Goal: Information Seeking & Learning: Learn about a topic

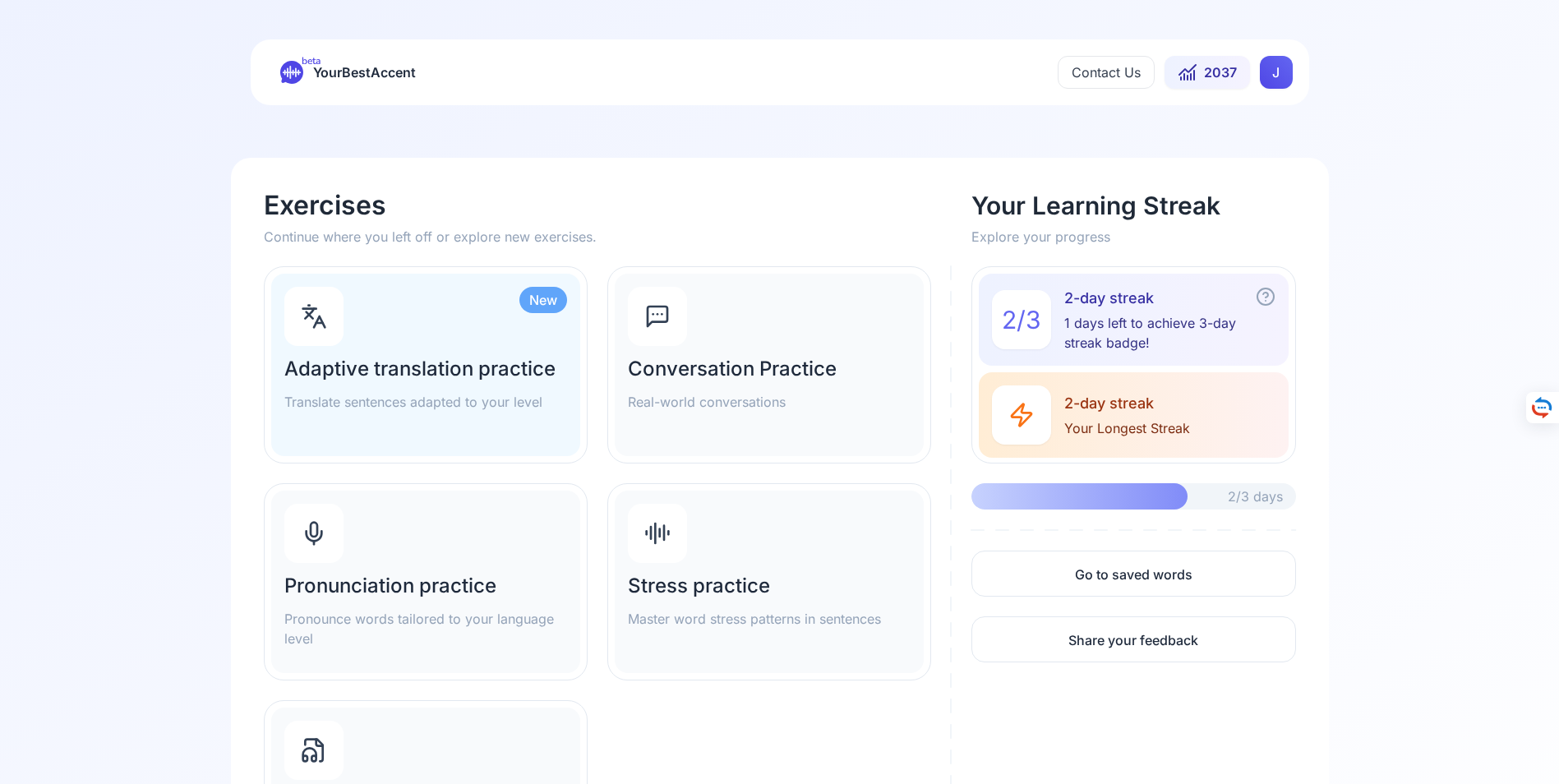
click at [374, 581] on h2 "Pronunciation practice" at bounding box center [426, 586] width 283 height 27
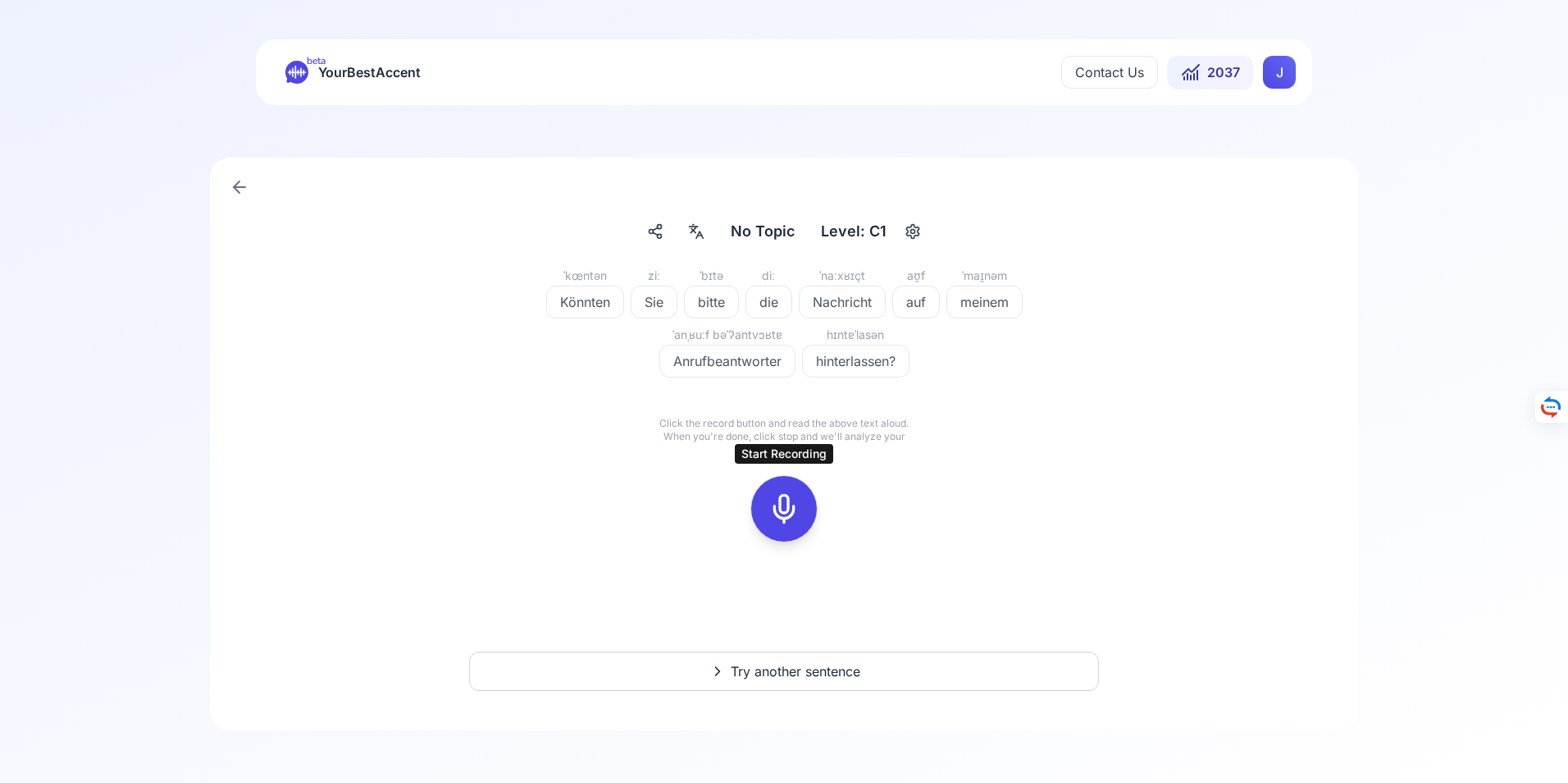
click at [784, 508] on icon at bounding box center [784, 508] width 33 height 33
click at [784, 502] on icon at bounding box center [784, 508] width 33 height 33
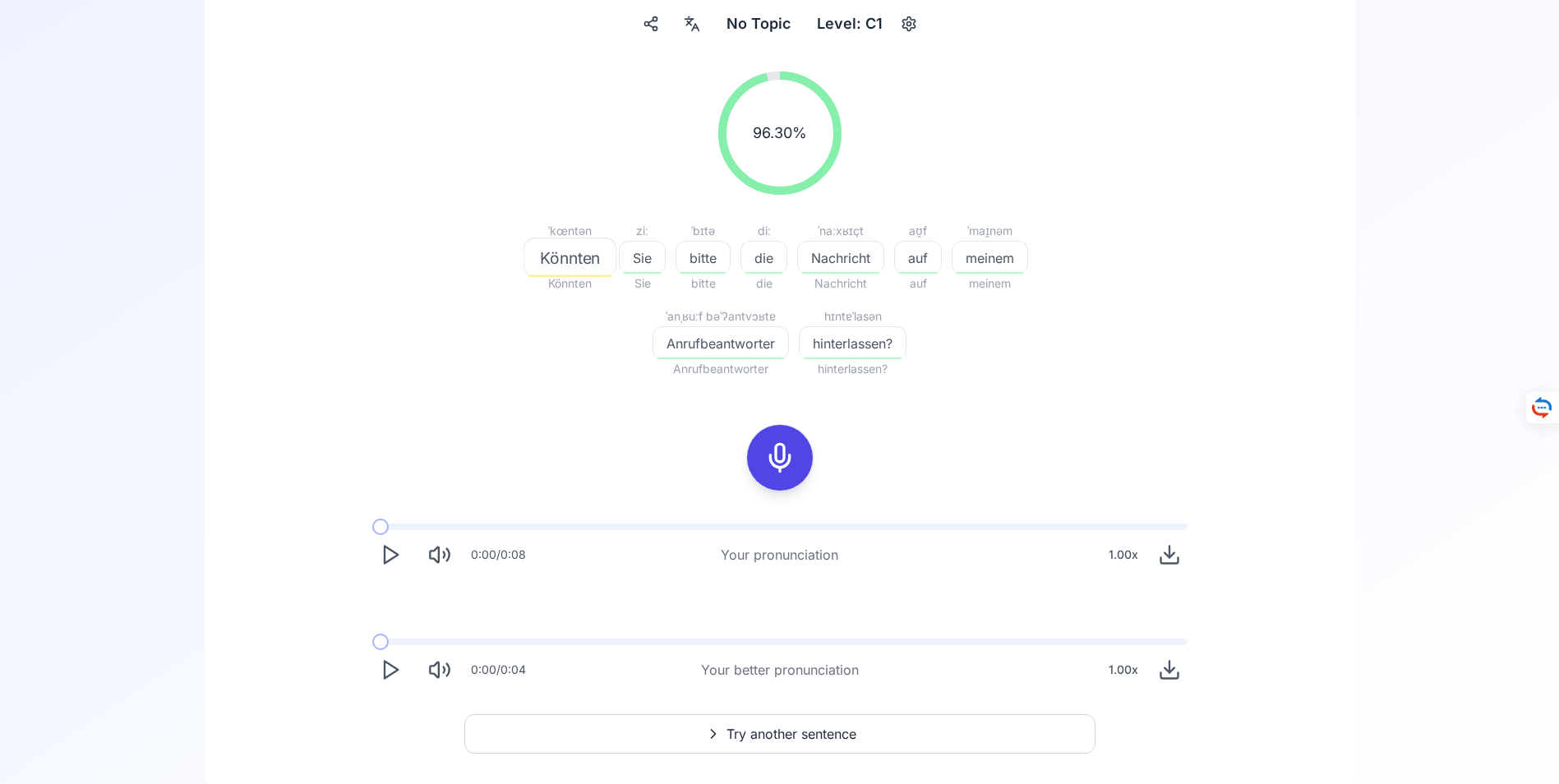
scroll to position [246, 0]
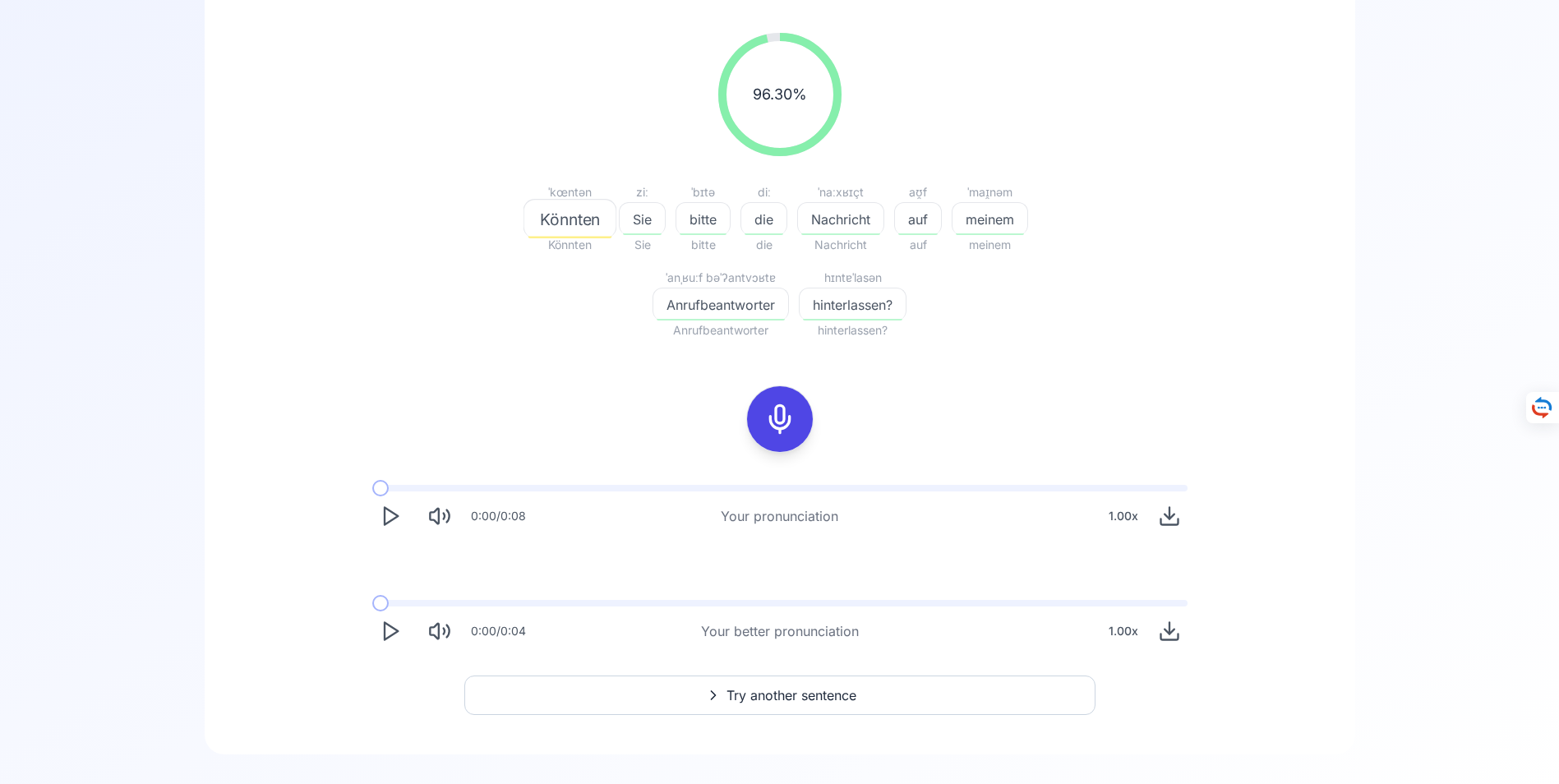
click at [774, 696] on span "Try another sentence" at bounding box center [792, 695] width 130 height 20
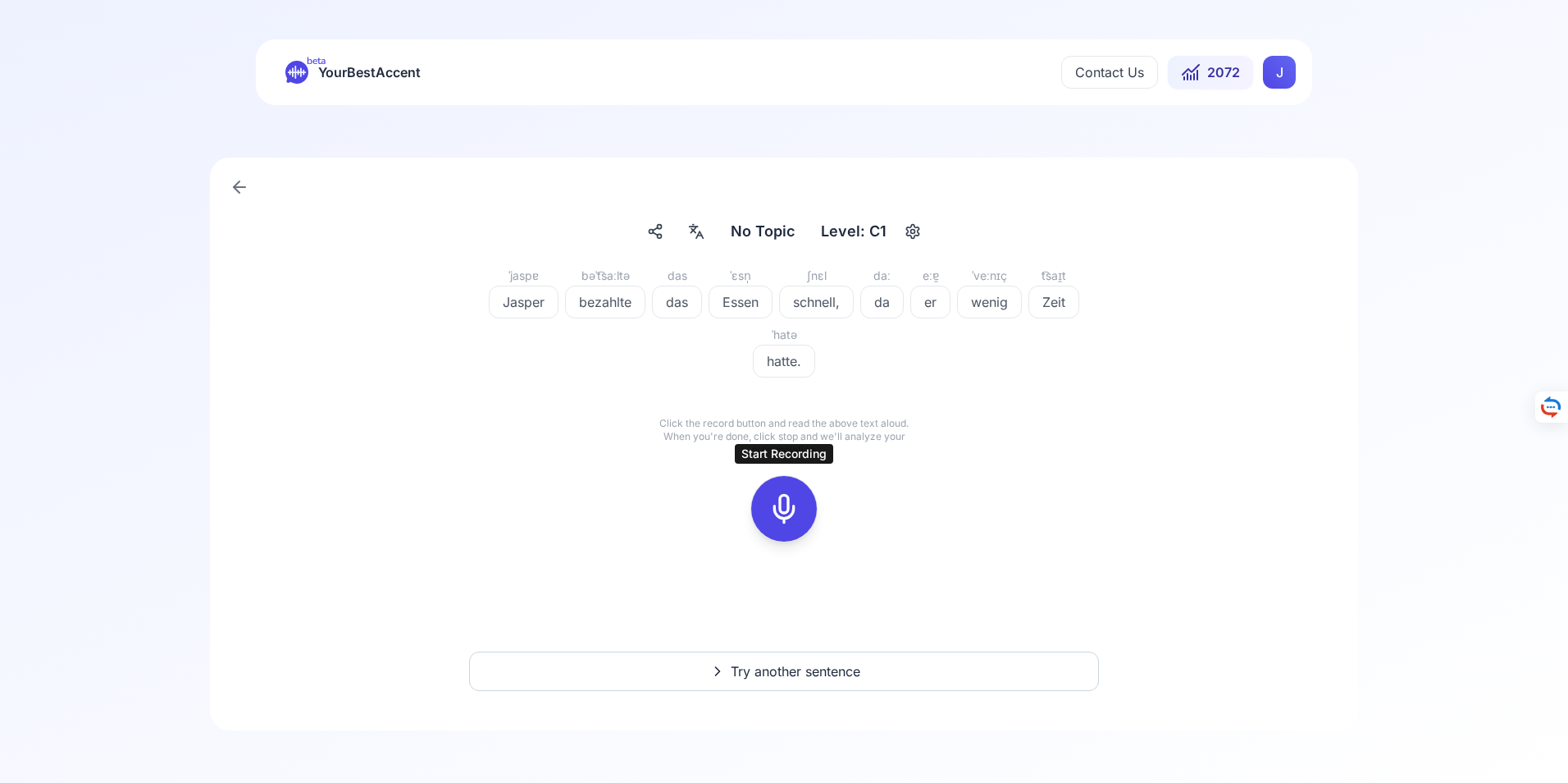
click at [784, 509] on icon at bounding box center [784, 508] width 33 height 33
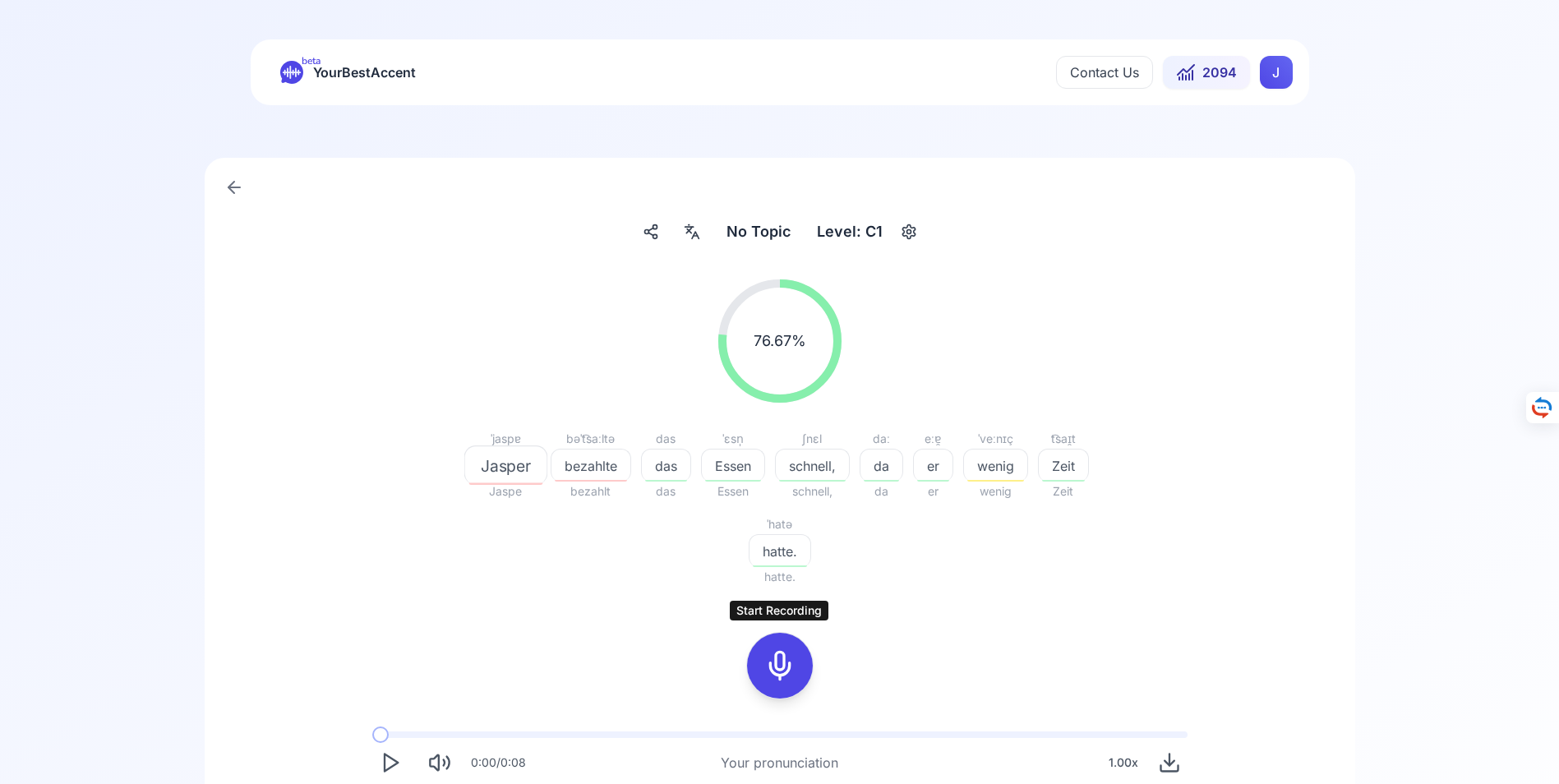
click at [785, 668] on icon at bounding box center [780, 665] width 33 height 33
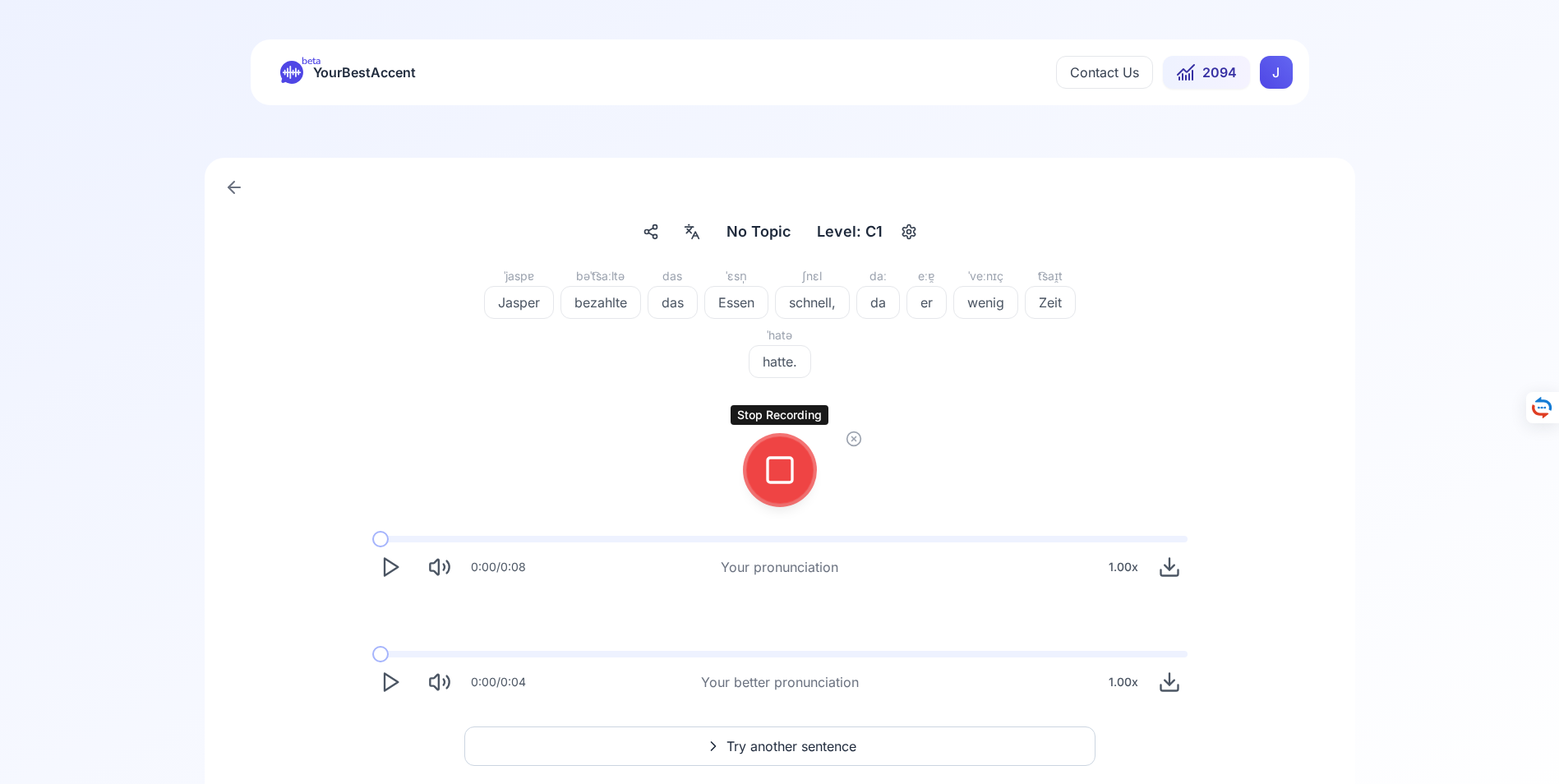
click at [776, 472] on icon at bounding box center [780, 469] width 33 height 33
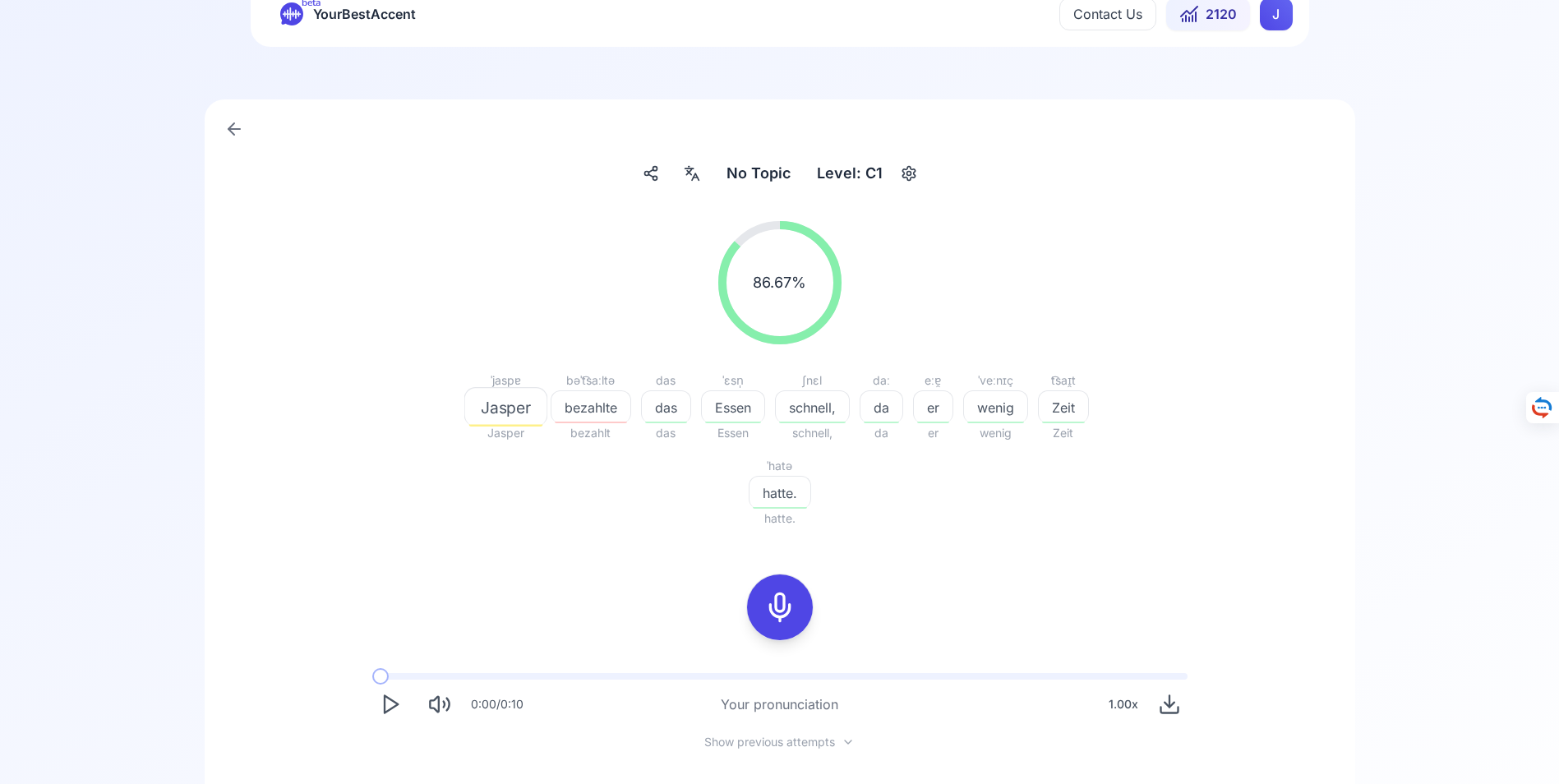
scroll to position [164, 0]
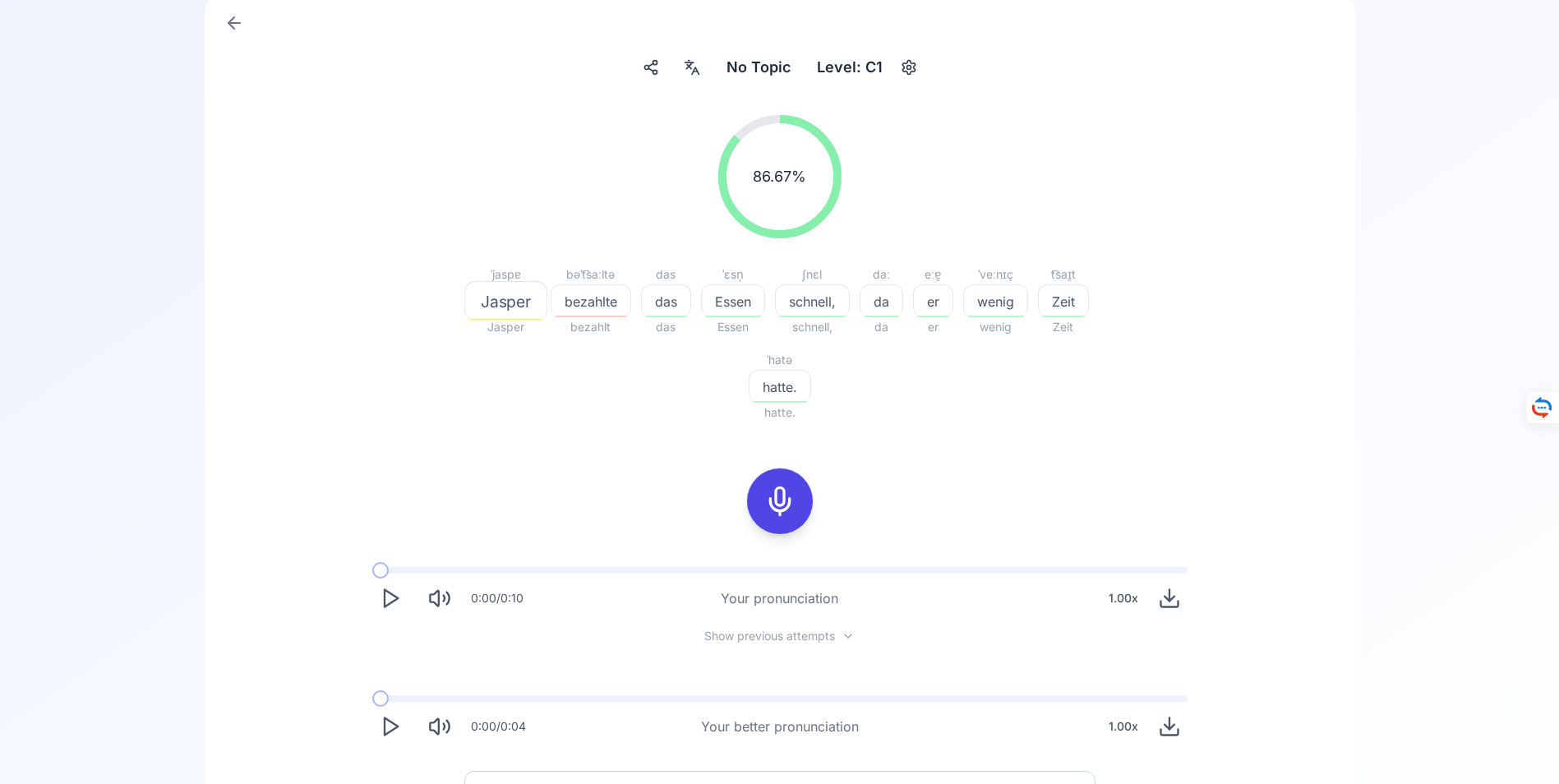
click at [384, 722] on polygon "Play" at bounding box center [390, 726] width 13 height 17
click at [784, 500] on icon at bounding box center [780, 500] width 33 height 33
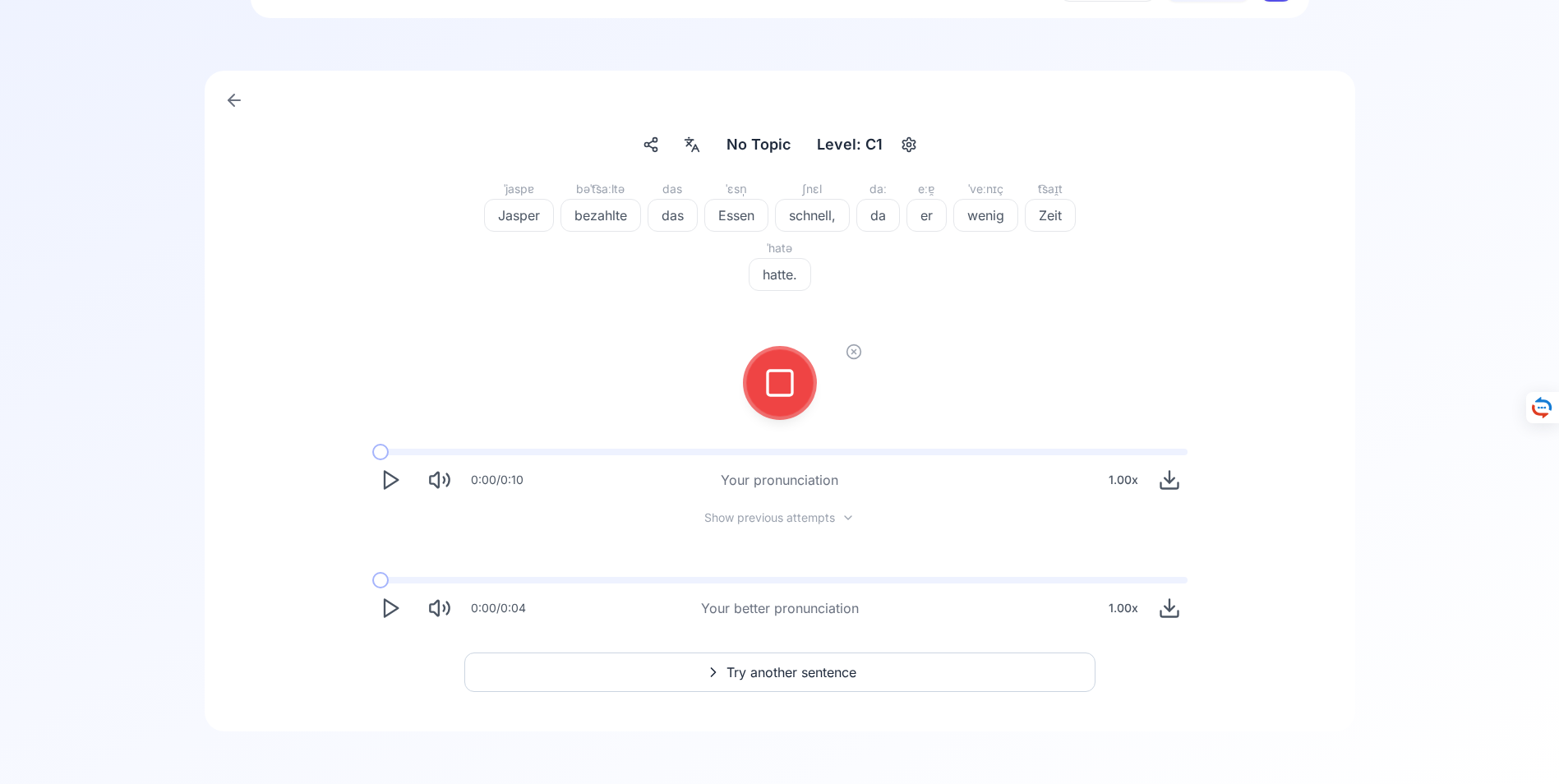
click at [784, 381] on icon at bounding box center [780, 382] width 33 height 33
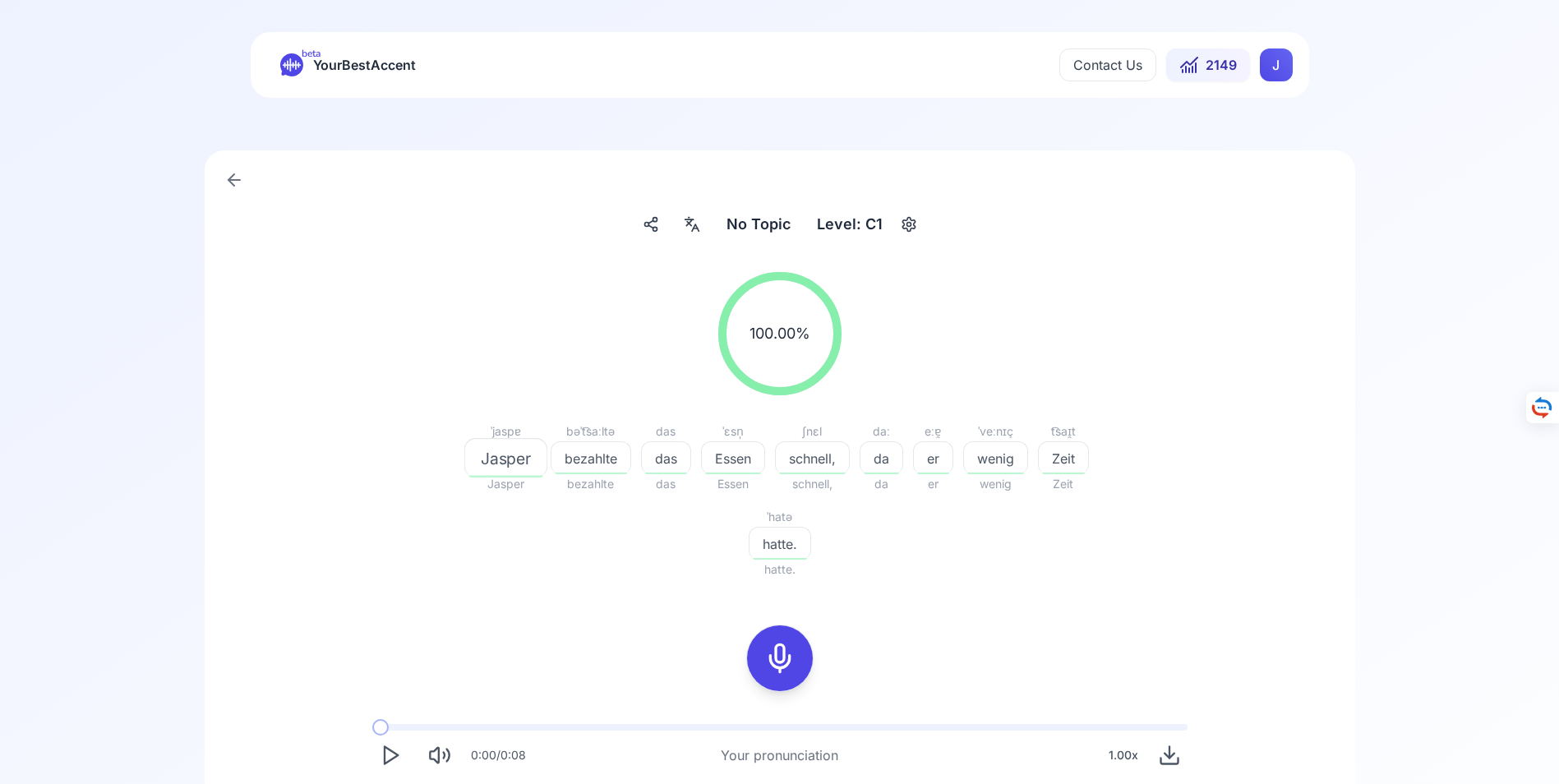
scroll to position [0, 0]
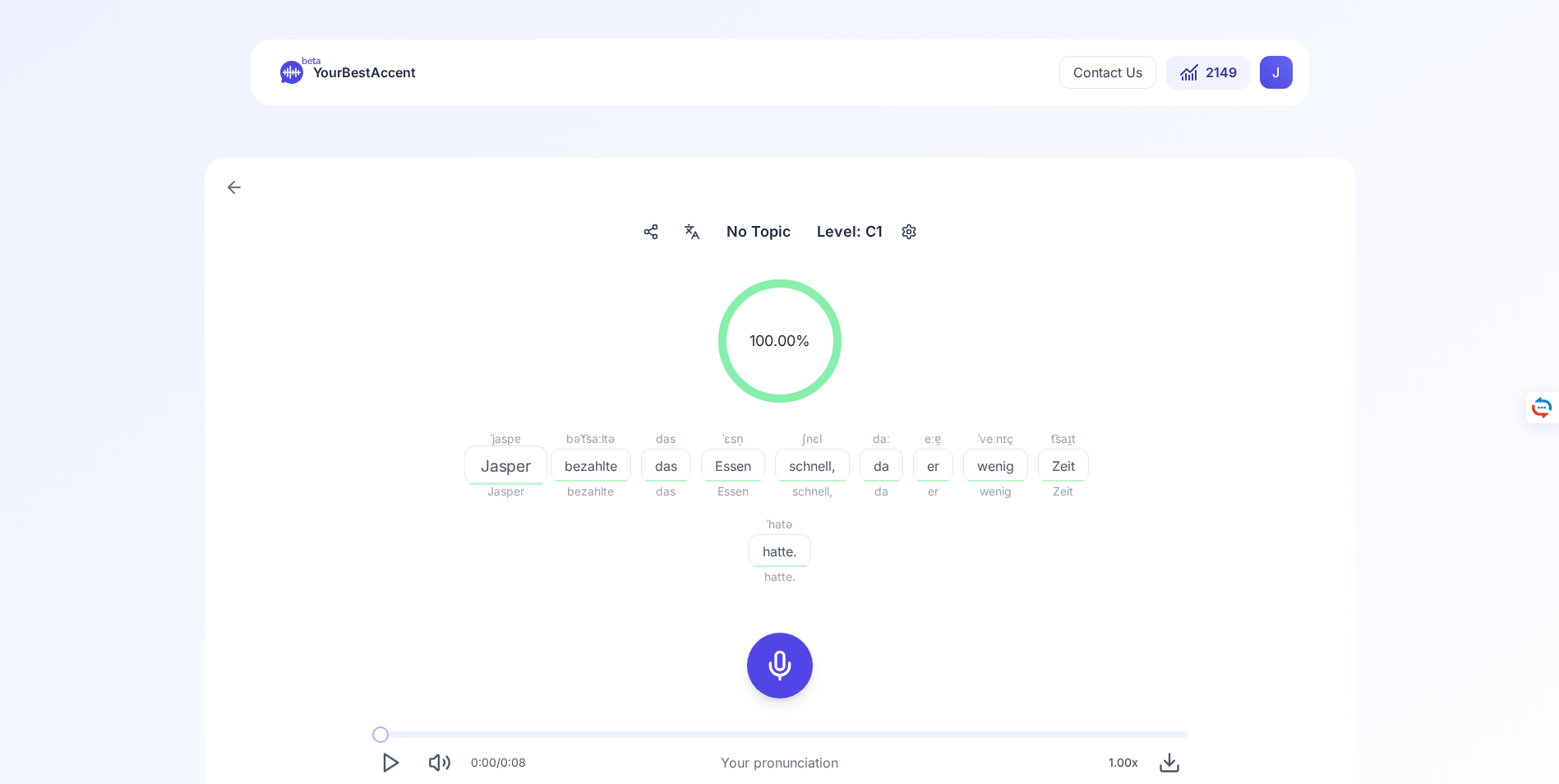
click at [231, 183] on icon at bounding box center [234, 188] width 20 height 20
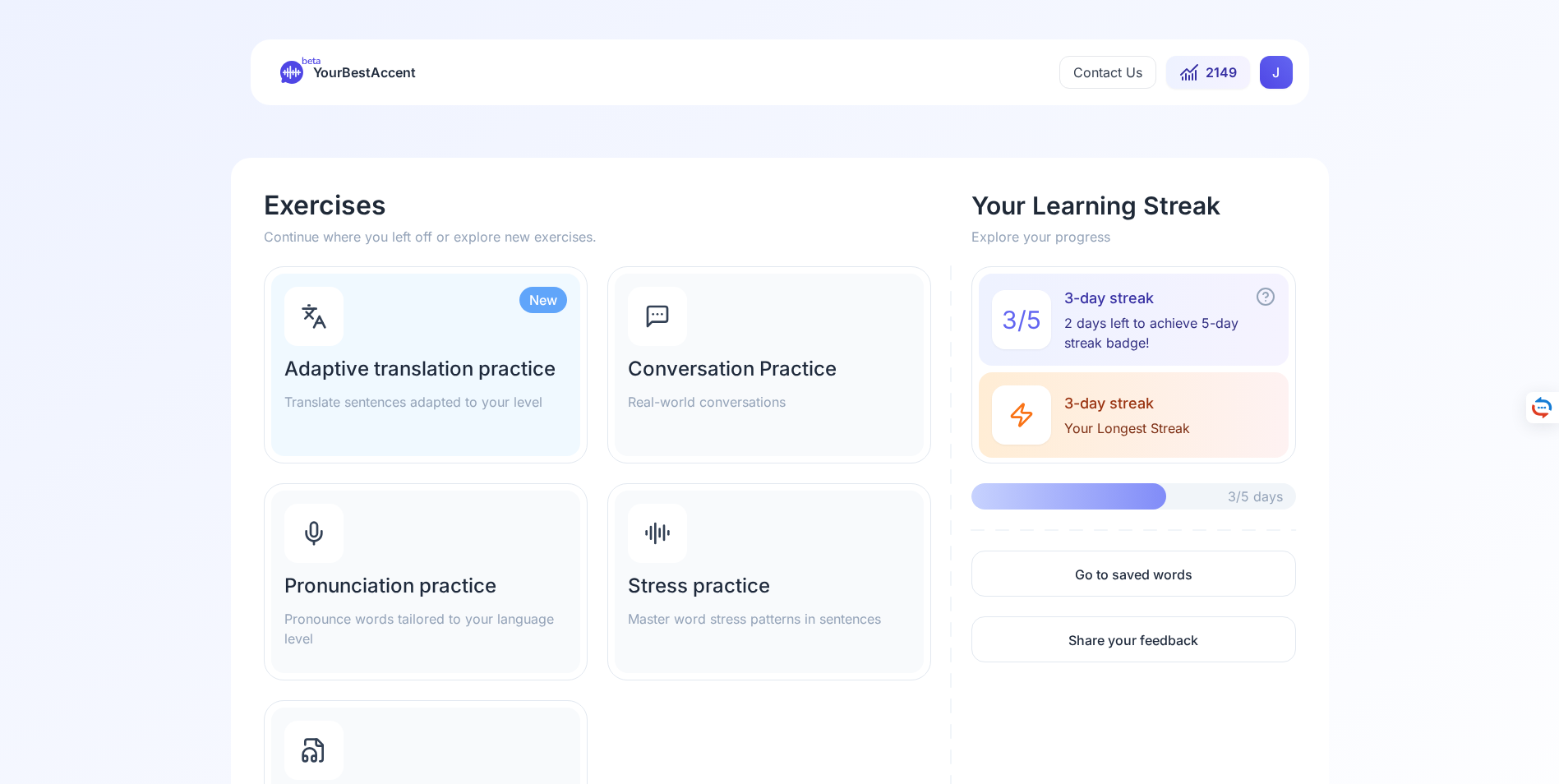
click at [416, 365] on h2 "Adaptive translation practice" at bounding box center [426, 369] width 283 height 27
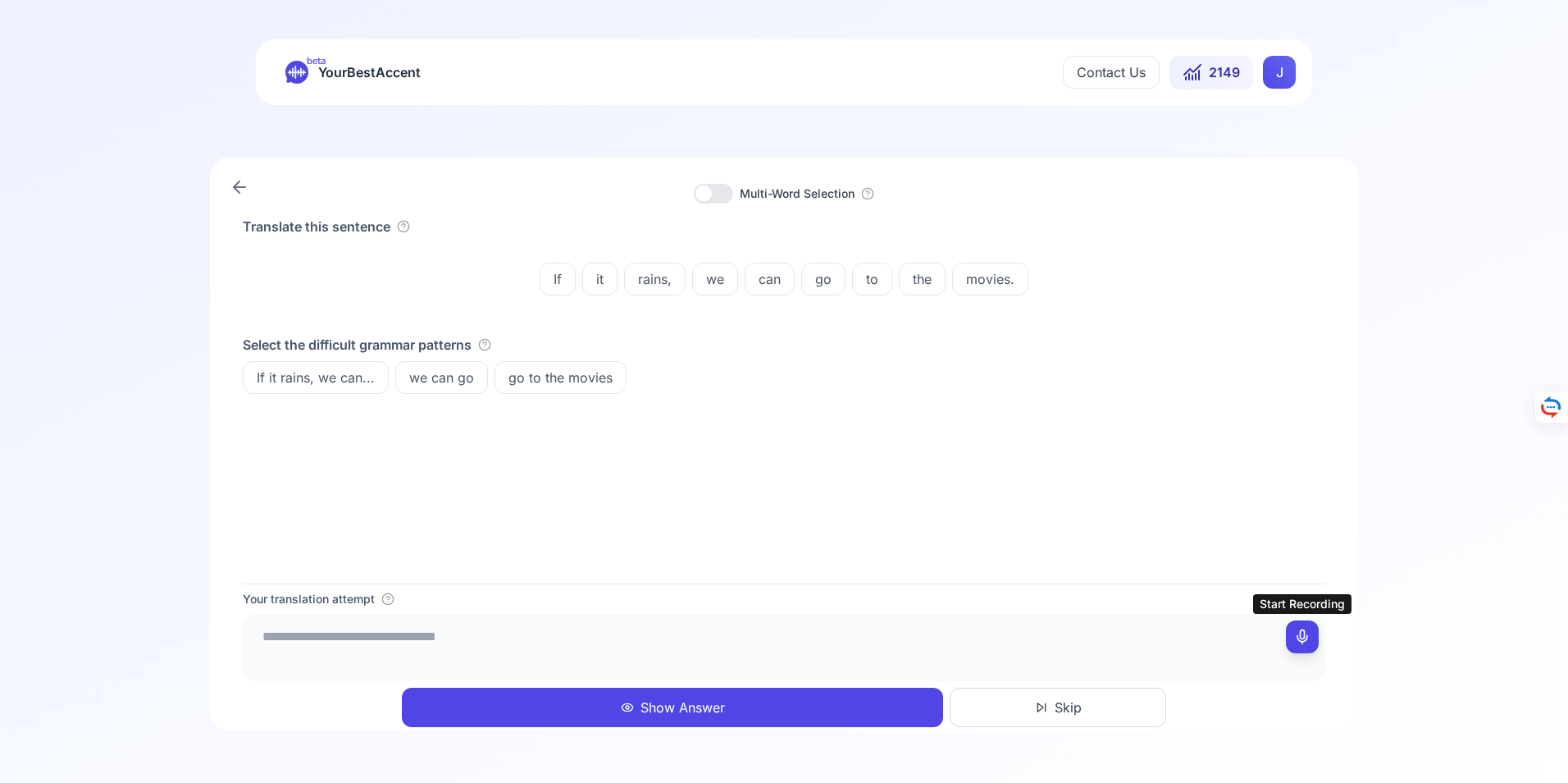
click at [1302, 636] on icon at bounding box center [1302, 637] width 16 height 16
click at [1306, 638] on icon at bounding box center [1302, 637] width 16 height 16
type textarea "**********"
click at [684, 708] on button "Show Answer" at bounding box center [673, 707] width 541 height 39
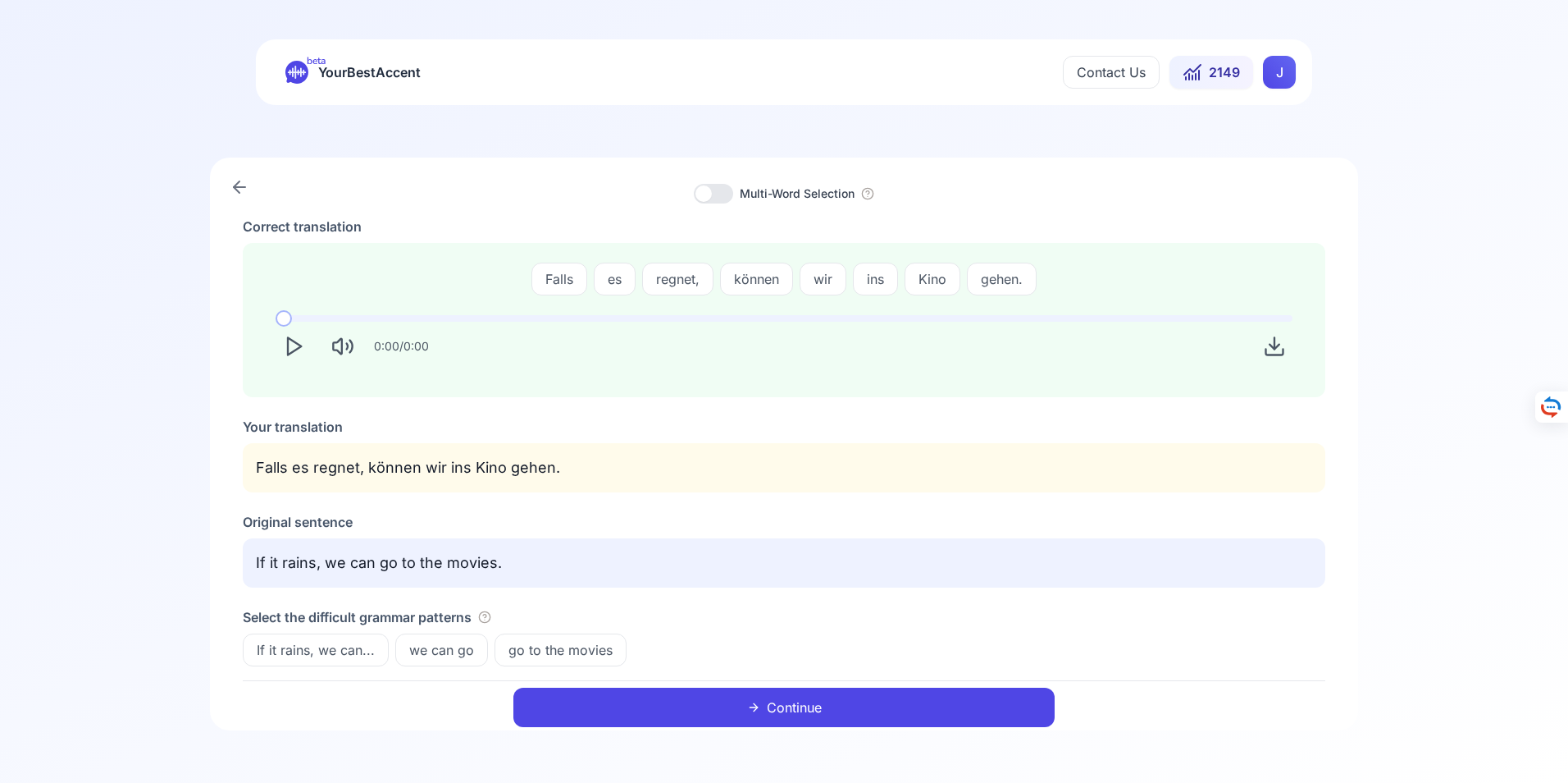
click at [816, 698] on button "Continue" at bounding box center [784, 707] width 541 height 39
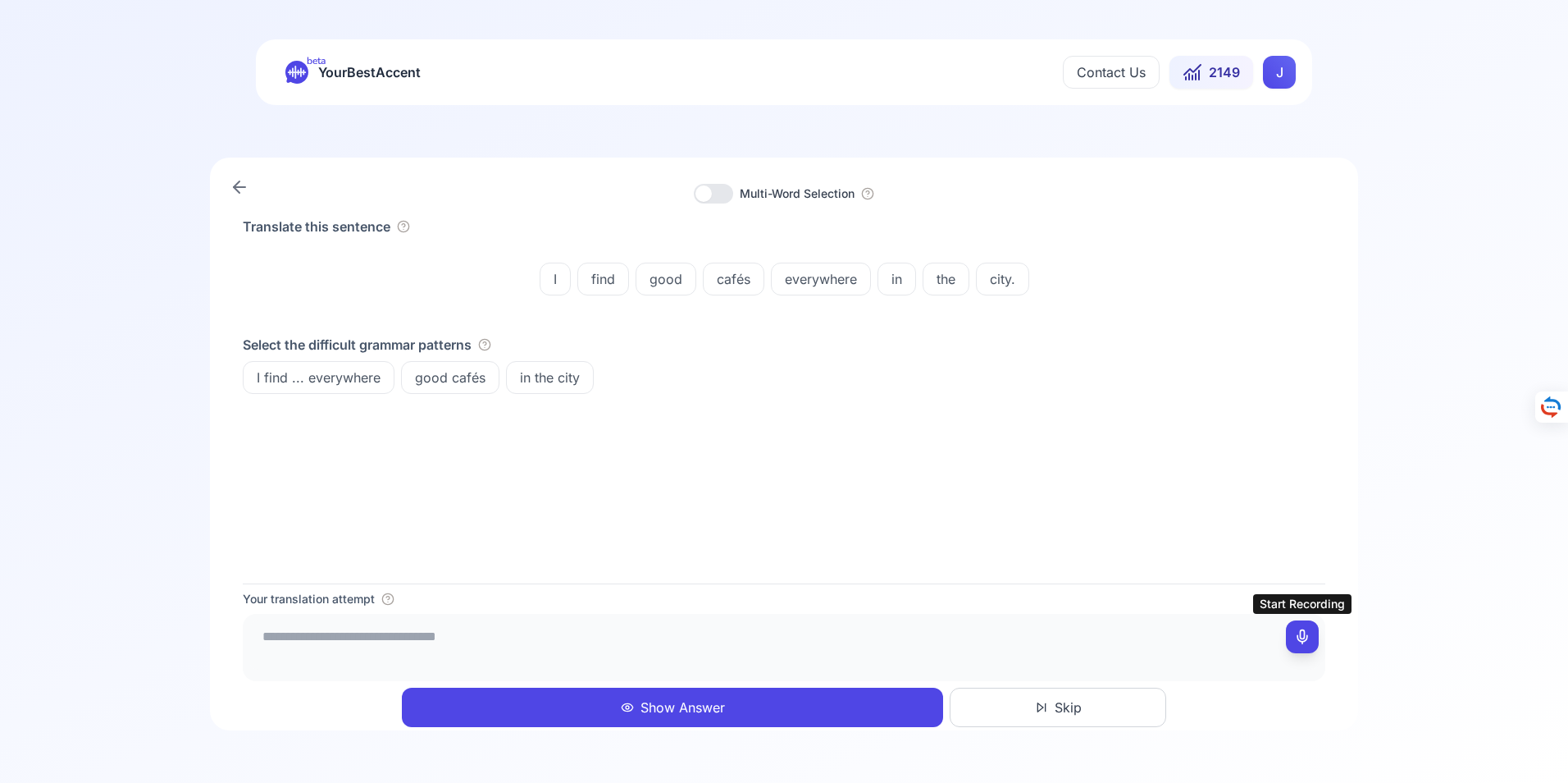
click at [1306, 633] on icon at bounding box center [1302, 637] width 16 height 16
click at [1303, 637] on icon at bounding box center [1302, 637] width 16 height 16
type textarea "**********"
click at [693, 702] on button "Show Answer" at bounding box center [673, 707] width 541 height 39
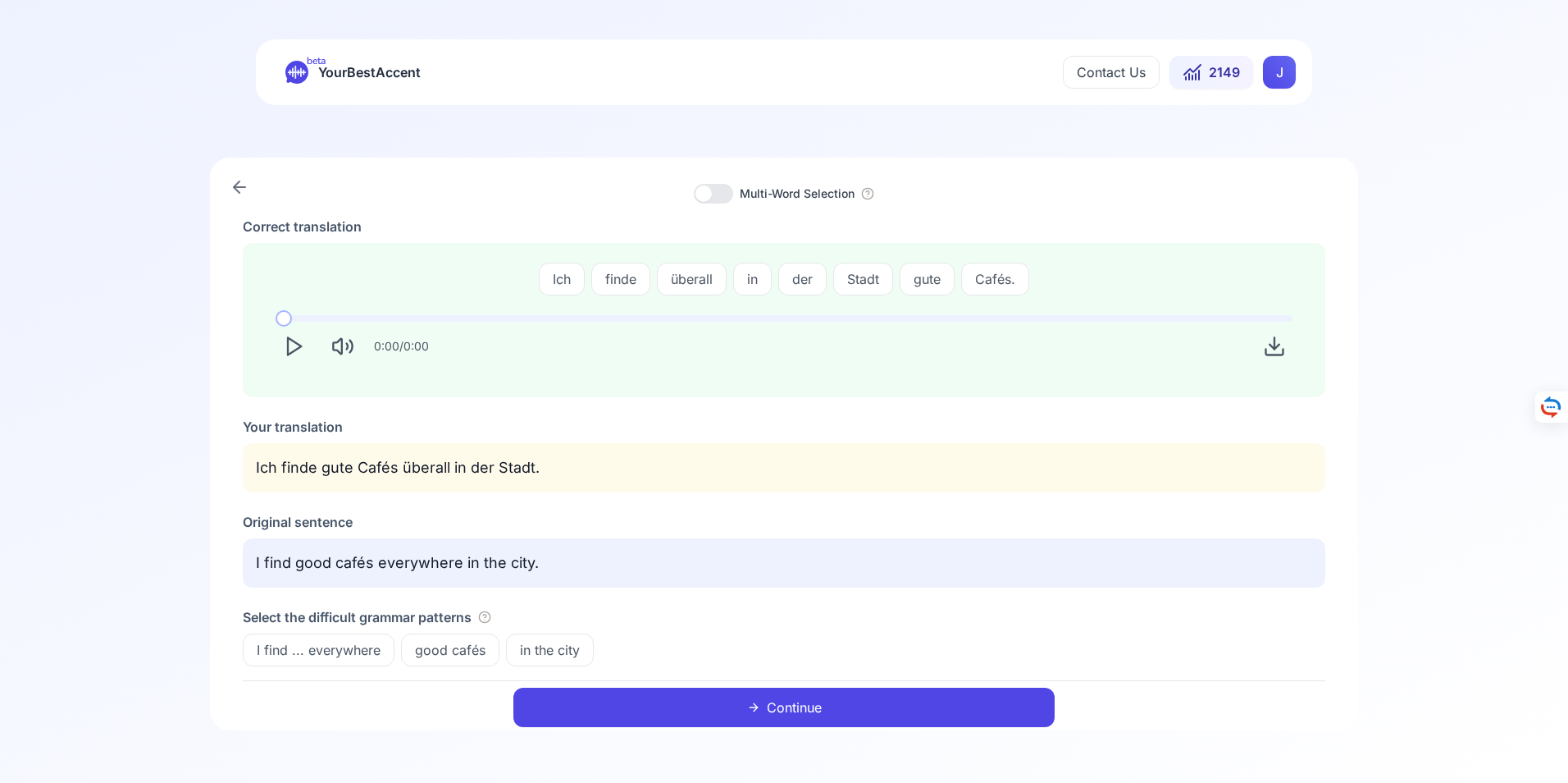
click at [797, 703] on button "Continue" at bounding box center [784, 707] width 541 height 39
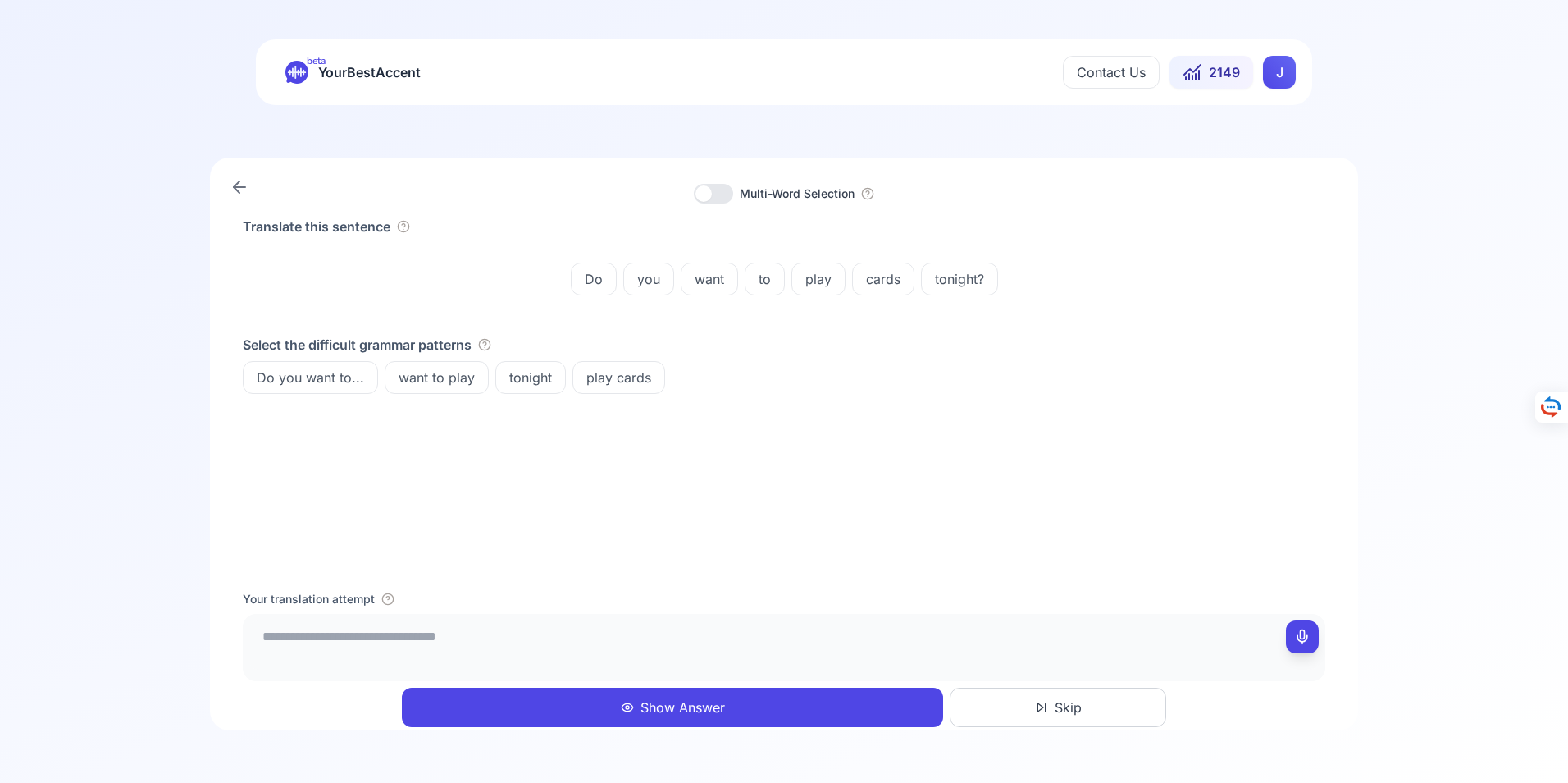
click at [1301, 638] on icon at bounding box center [1302, 637] width 16 height 16
click at [1306, 632] on icon at bounding box center [1302, 637] width 16 height 16
type textarea "**********"
click at [670, 707] on button "Show Answer" at bounding box center [673, 707] width 541 height 39
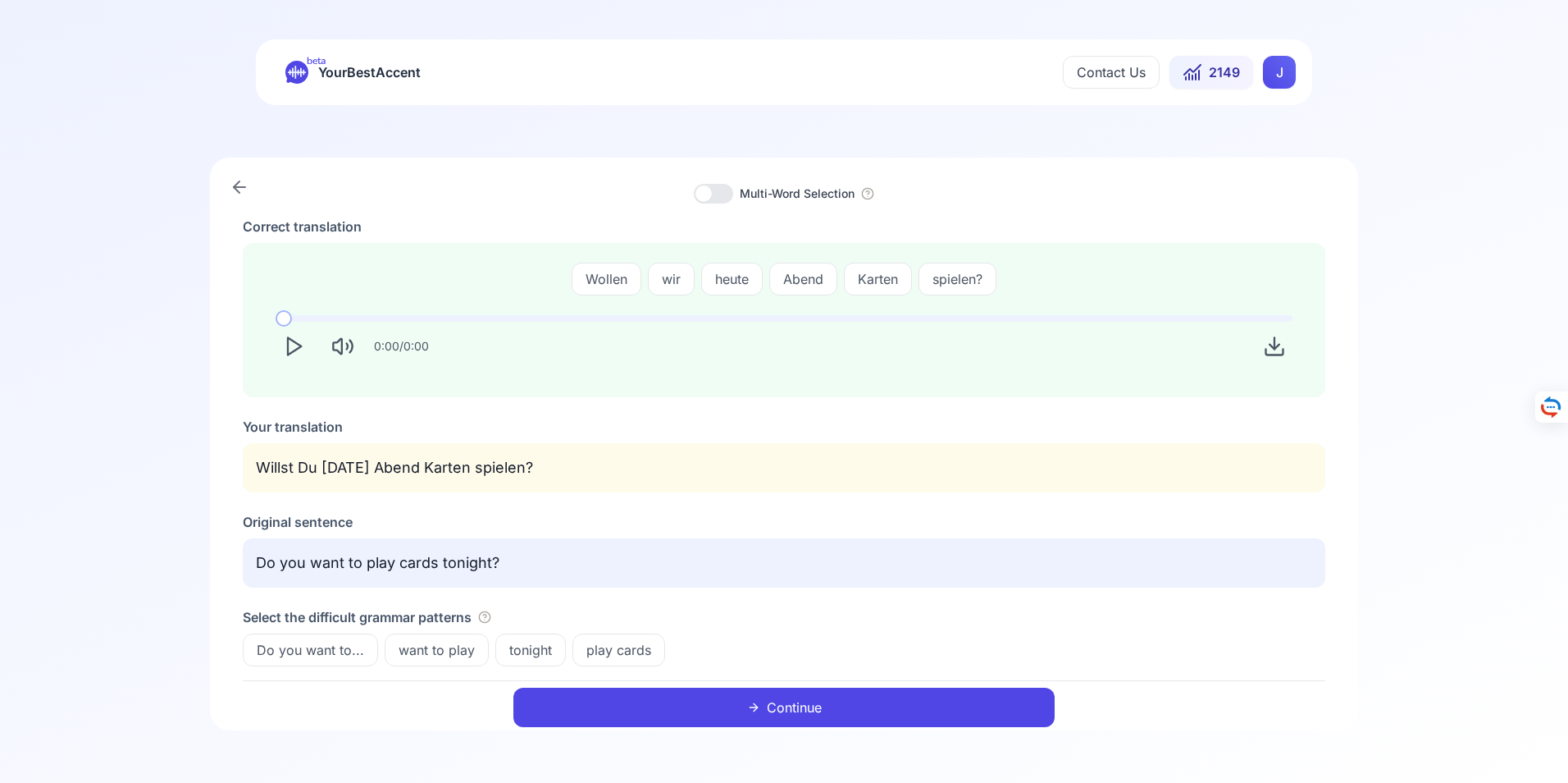
click at [793, 704] on button "Continue" at bounding box center [784, 707] width 541 height 39
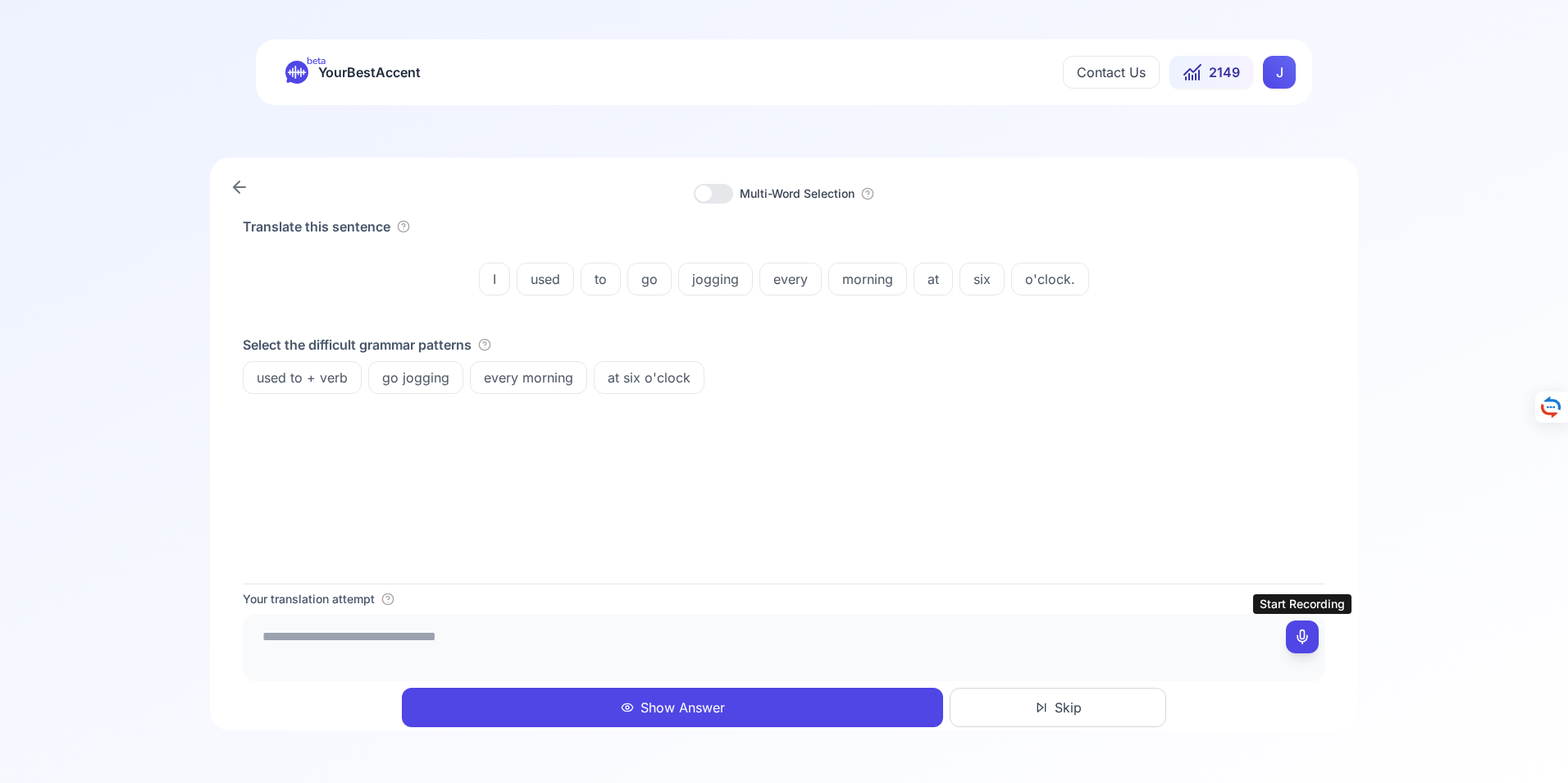
click at [1304, 637] on icon at bounding box center [1302, 637] width 16 height 16
click at [1304, 633] on icon at bounding box center [1302, 637] width 16 height 16
type textarea "**********"
click at [682, 707] on button "Show Answer" at bounding box center [673, 707] width 541 height 39
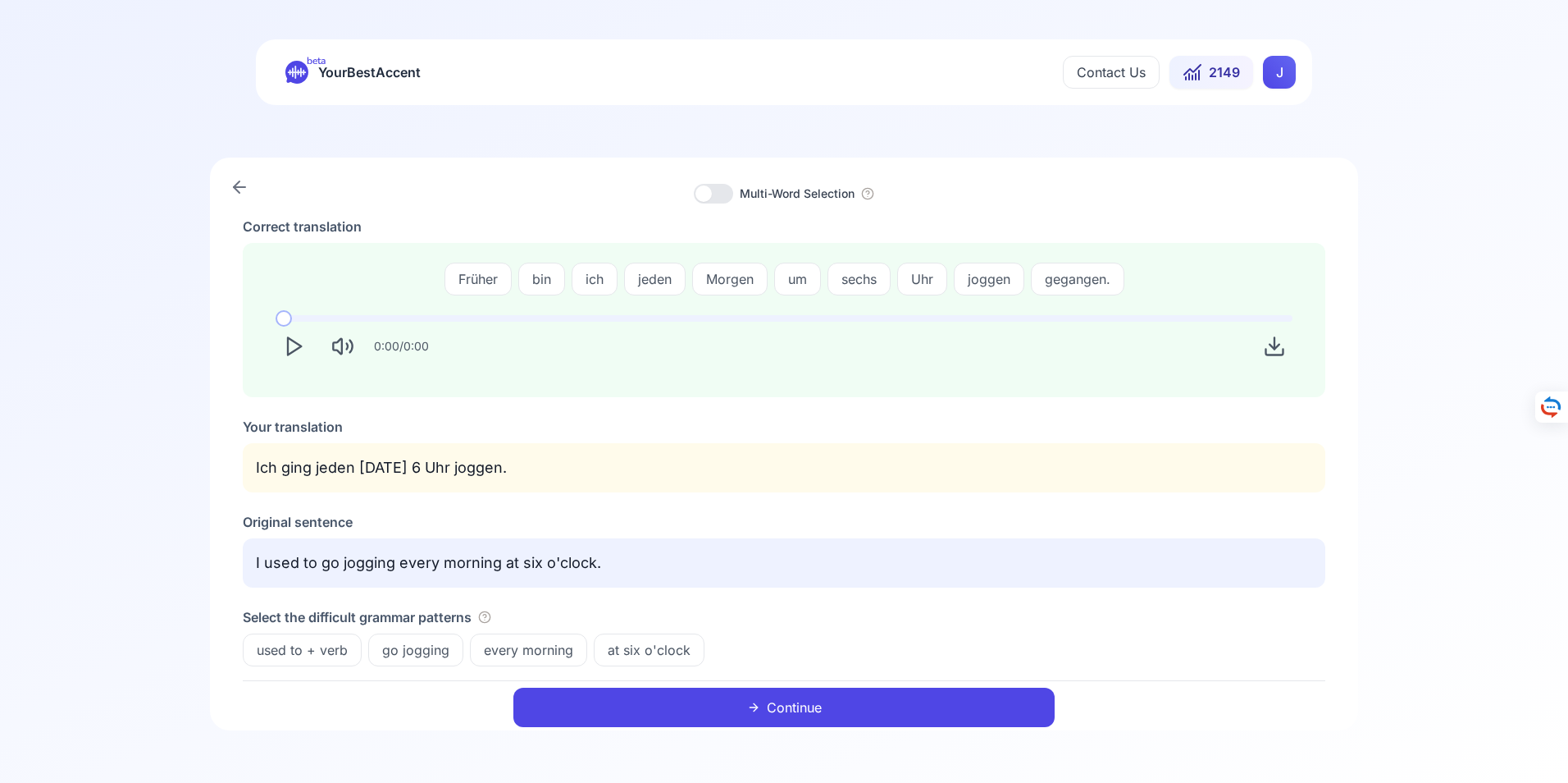
click at [793, 701] on button "Continue" at bounding box center [784, 707] width 541 height 39
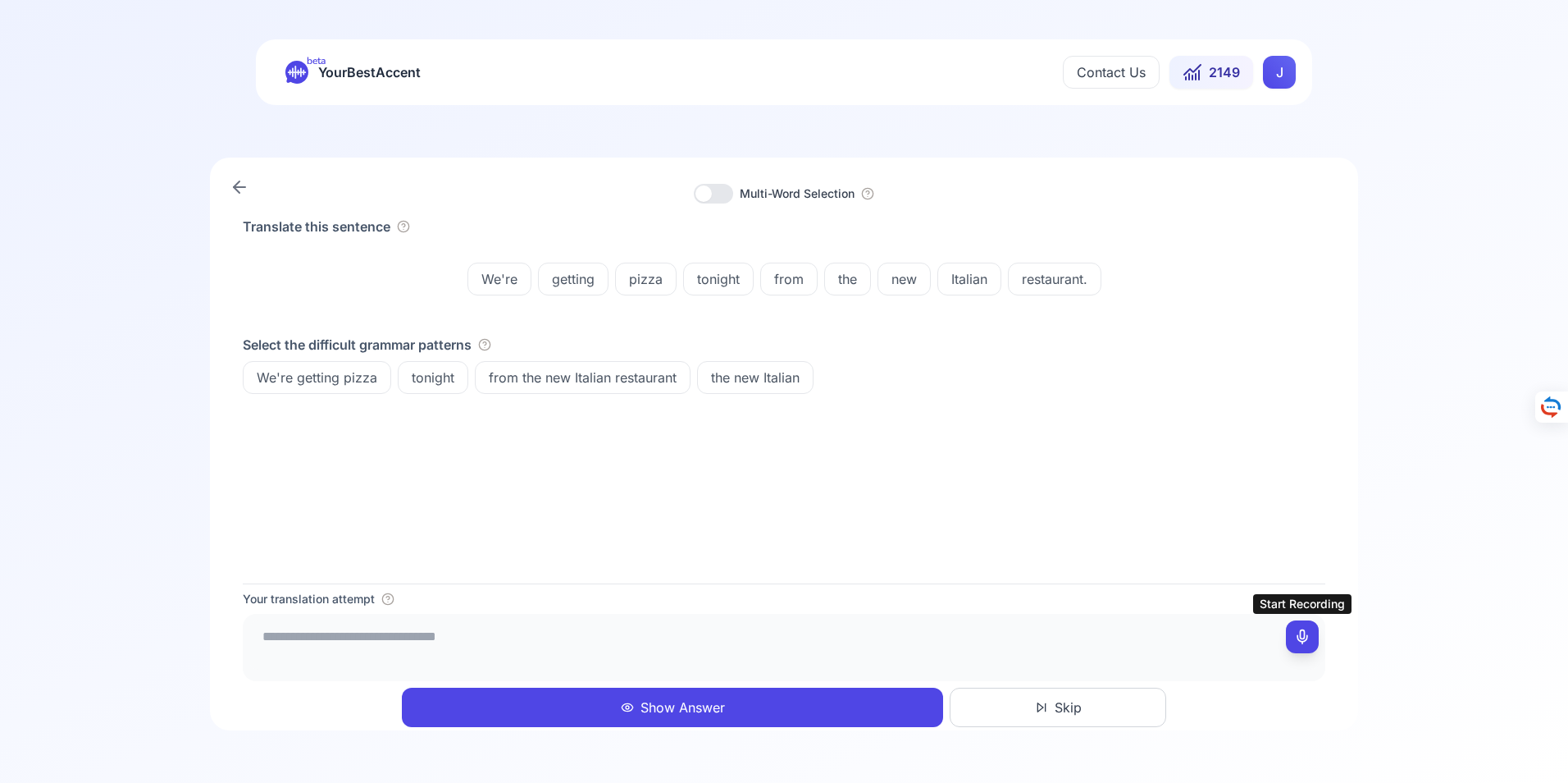
click at [1306, 632] on icon at bounding box center [1302, 637] width 16 height 16
click at [1304, 636] on icon at bounding box center [1302, 637] width 16 height 16
type textarea "**********"
click at [676, 708] on button "Show Answer" at bounding box center [673, 707] width 541 height 39
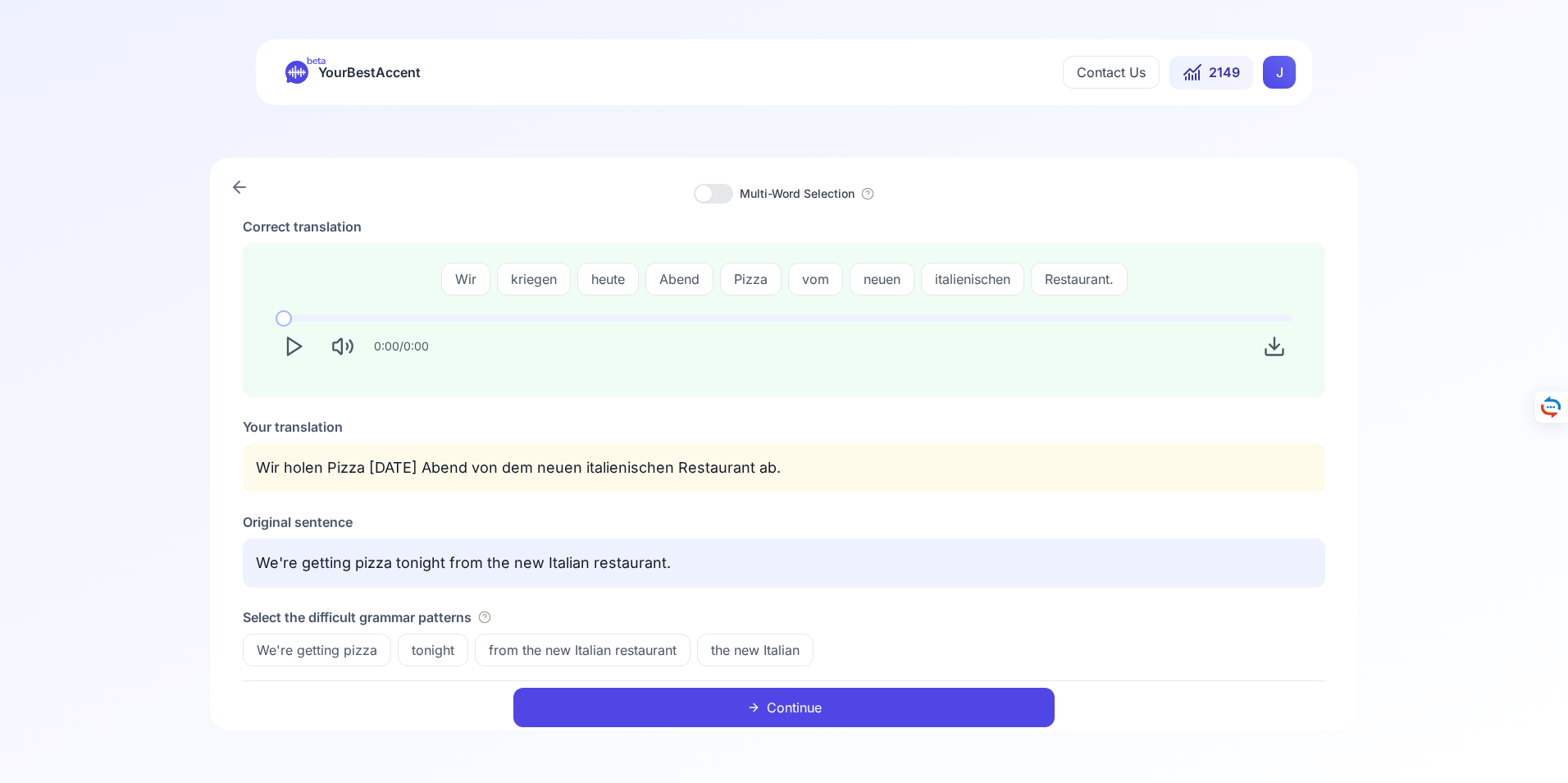
click at [236, 183] on icon at bounding box center [240, 187] width 20 height 20
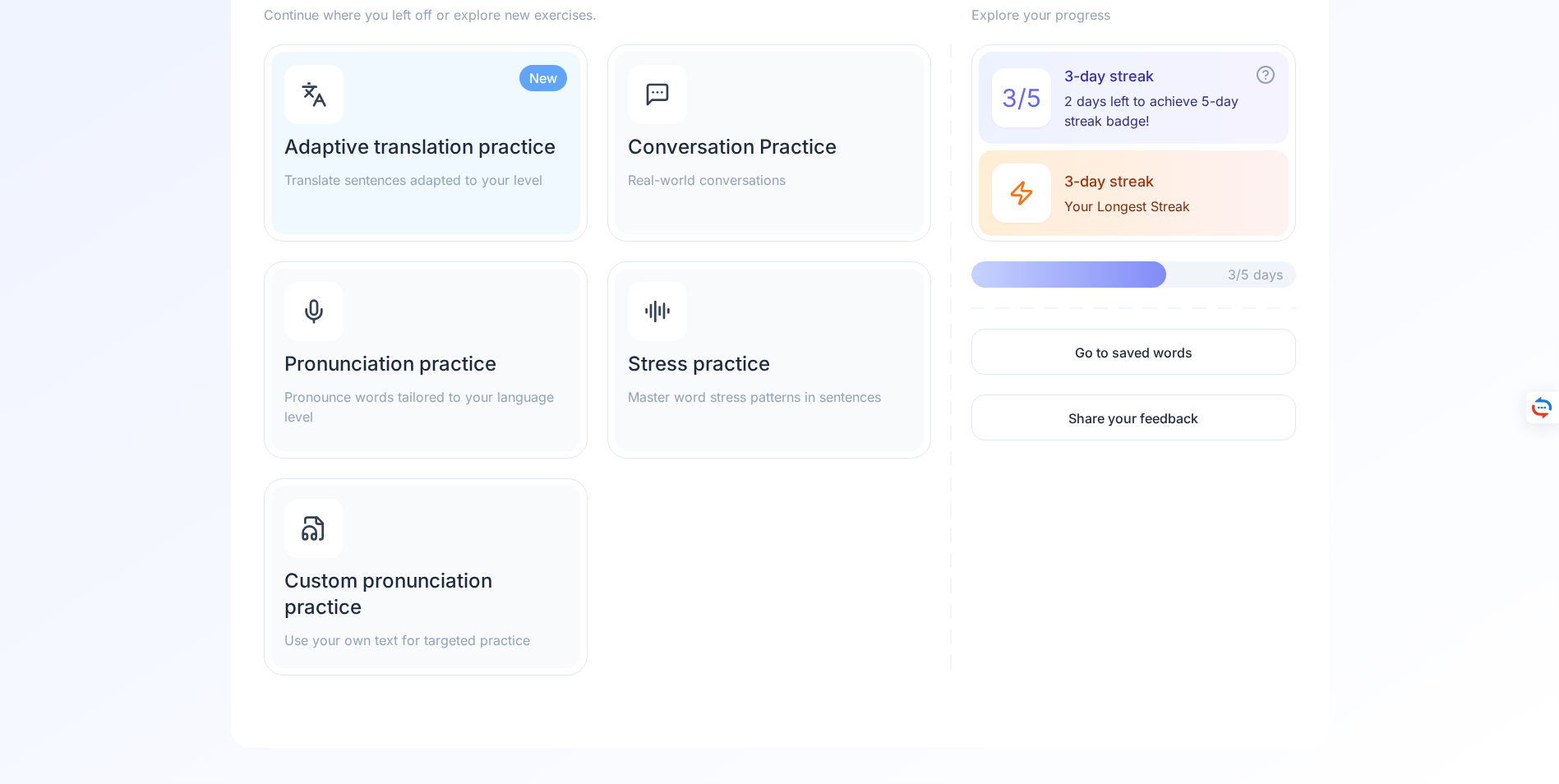
scroll to position [238, 0]
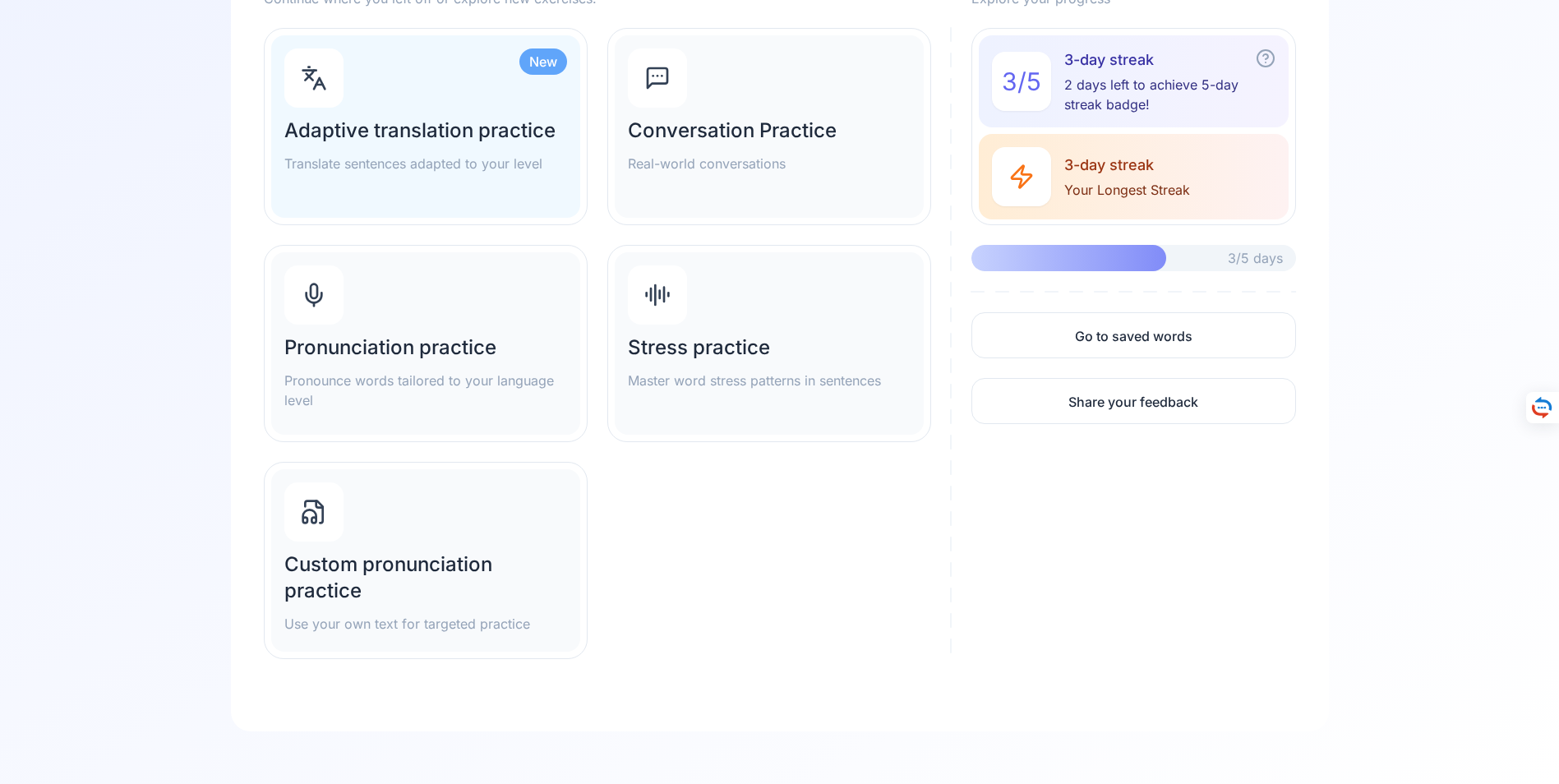
click at [714, 124] on h2 "Conversation Practice" at bounding box center [769, 131] width 283 height 27
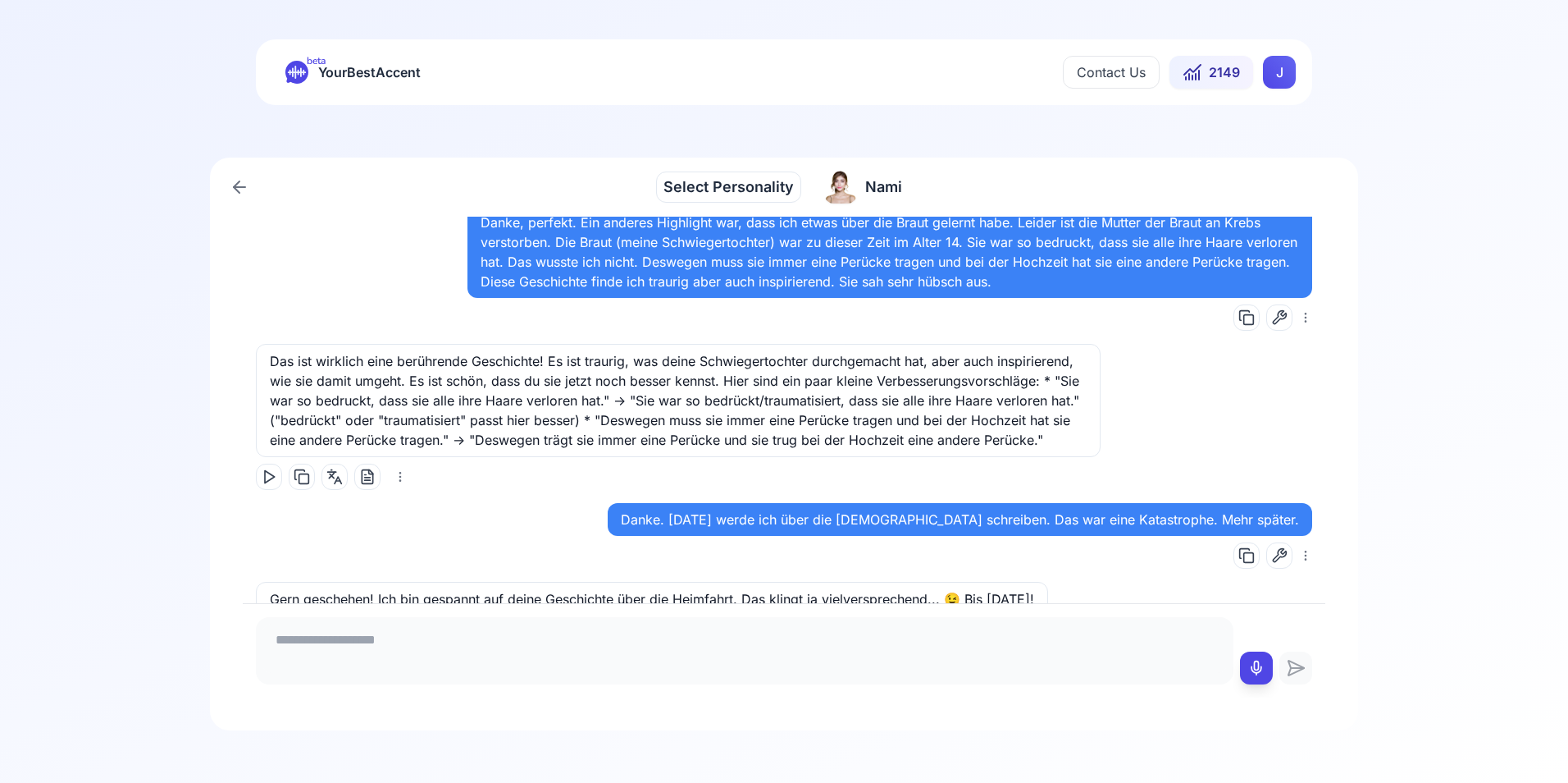
scroll to position [12159, 0]
